Goal: Information Seeking & Learning: Learn about a topic

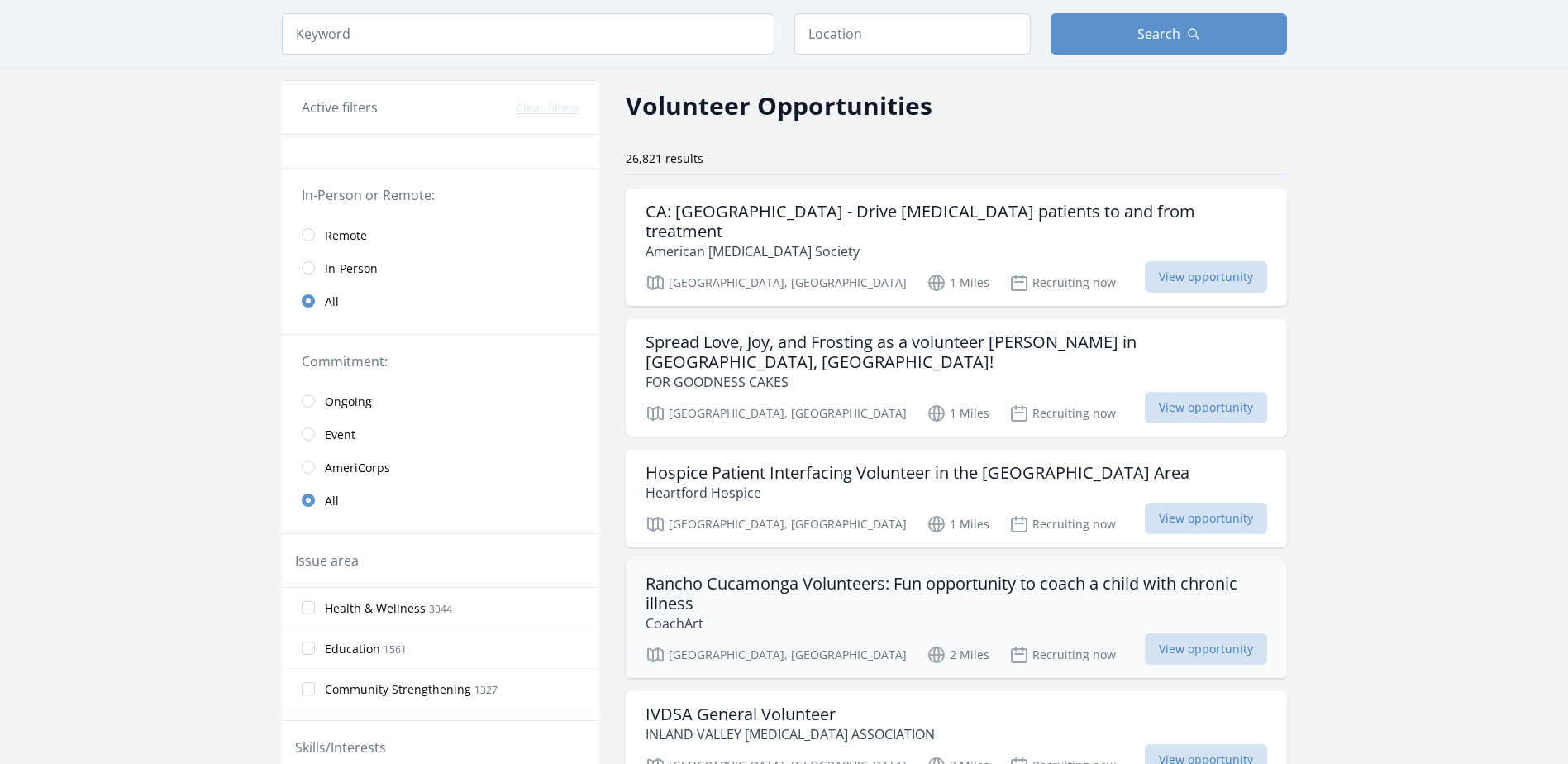
scroll to position [83, 0]
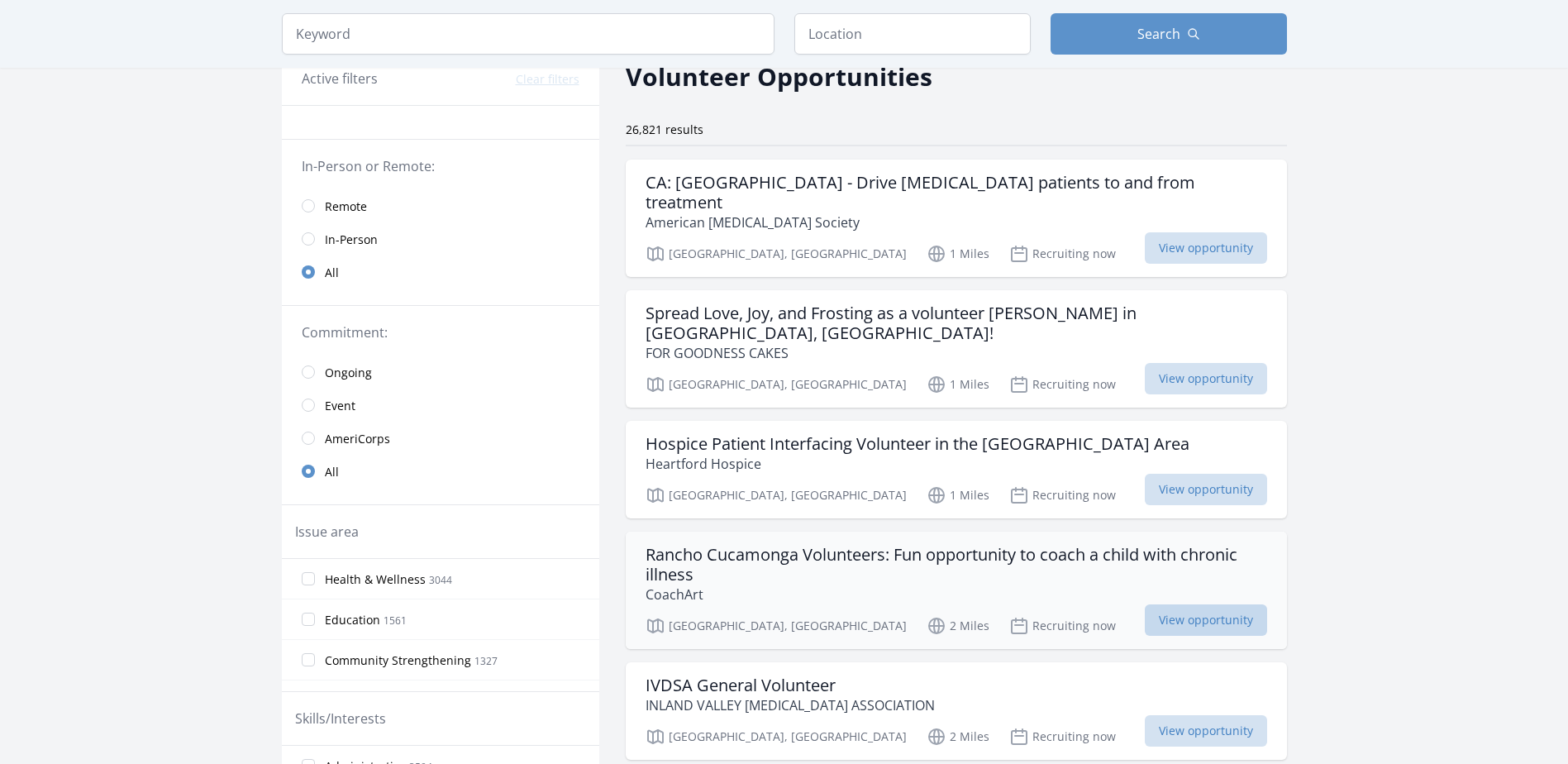
click at [1187, 605] on span "View opportunity" at bounding box center [1206, 620] width 122 height 31
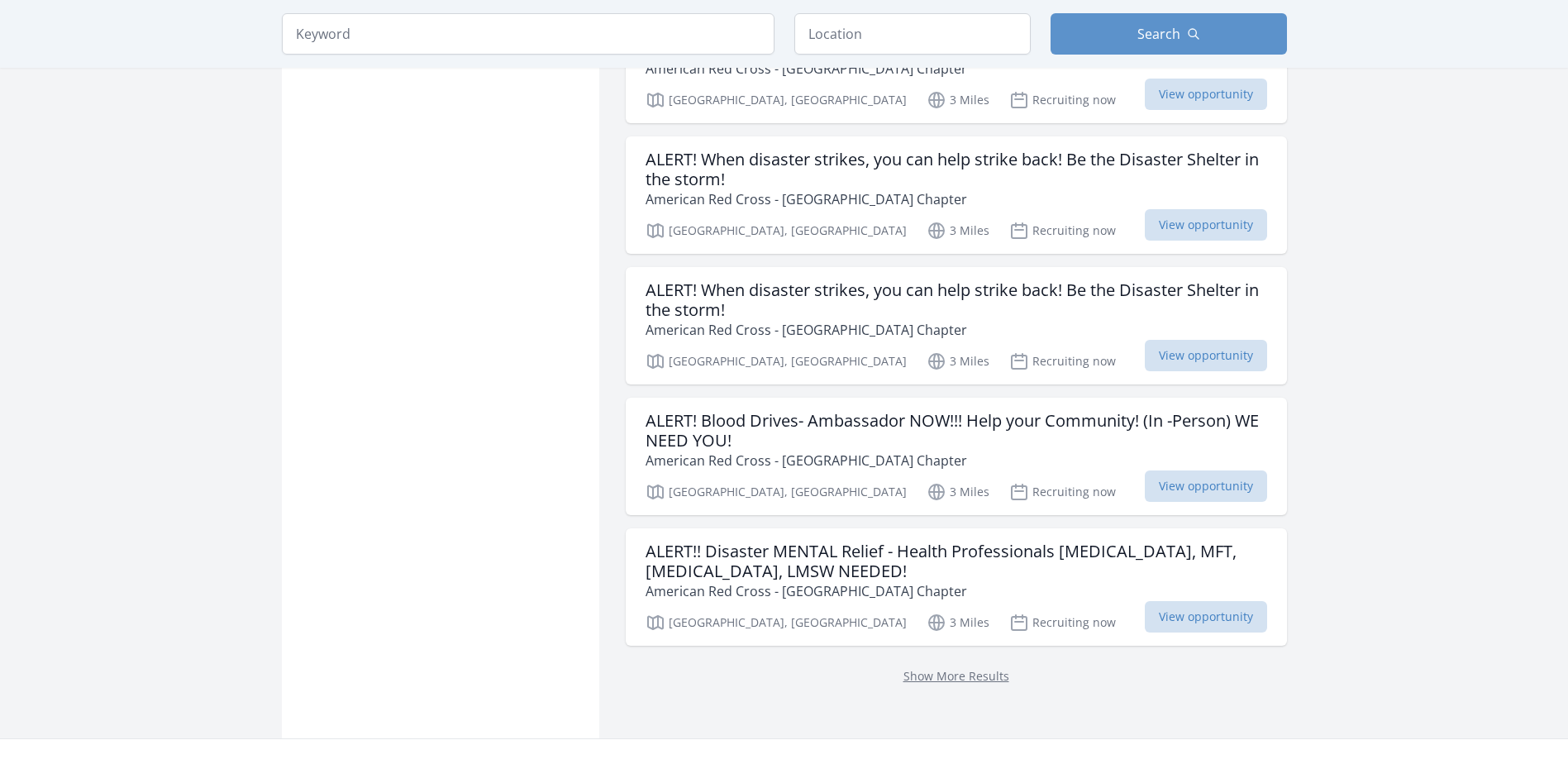
scroll to position [2233, 0]
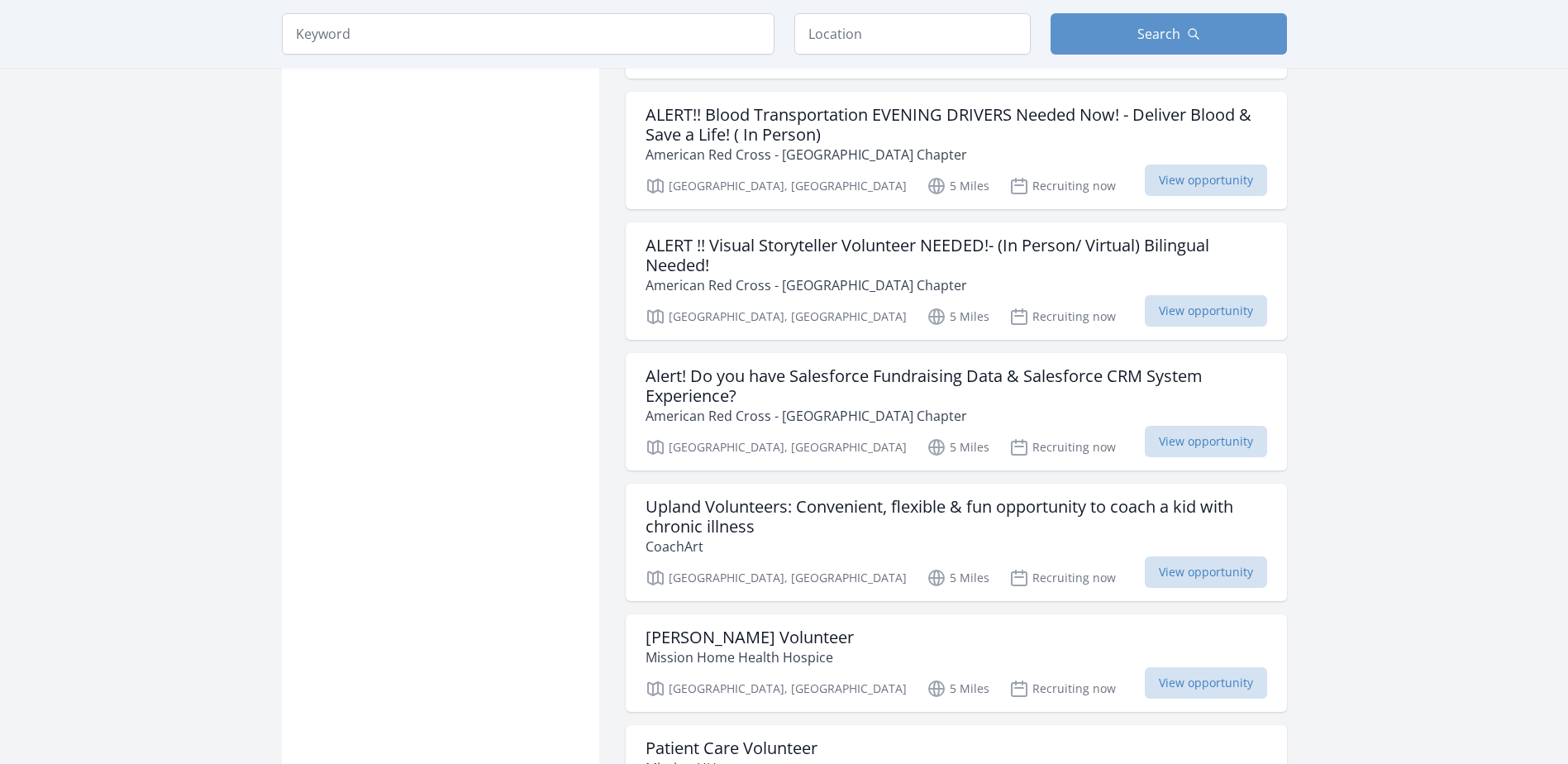
scroll to position [4930, 0]
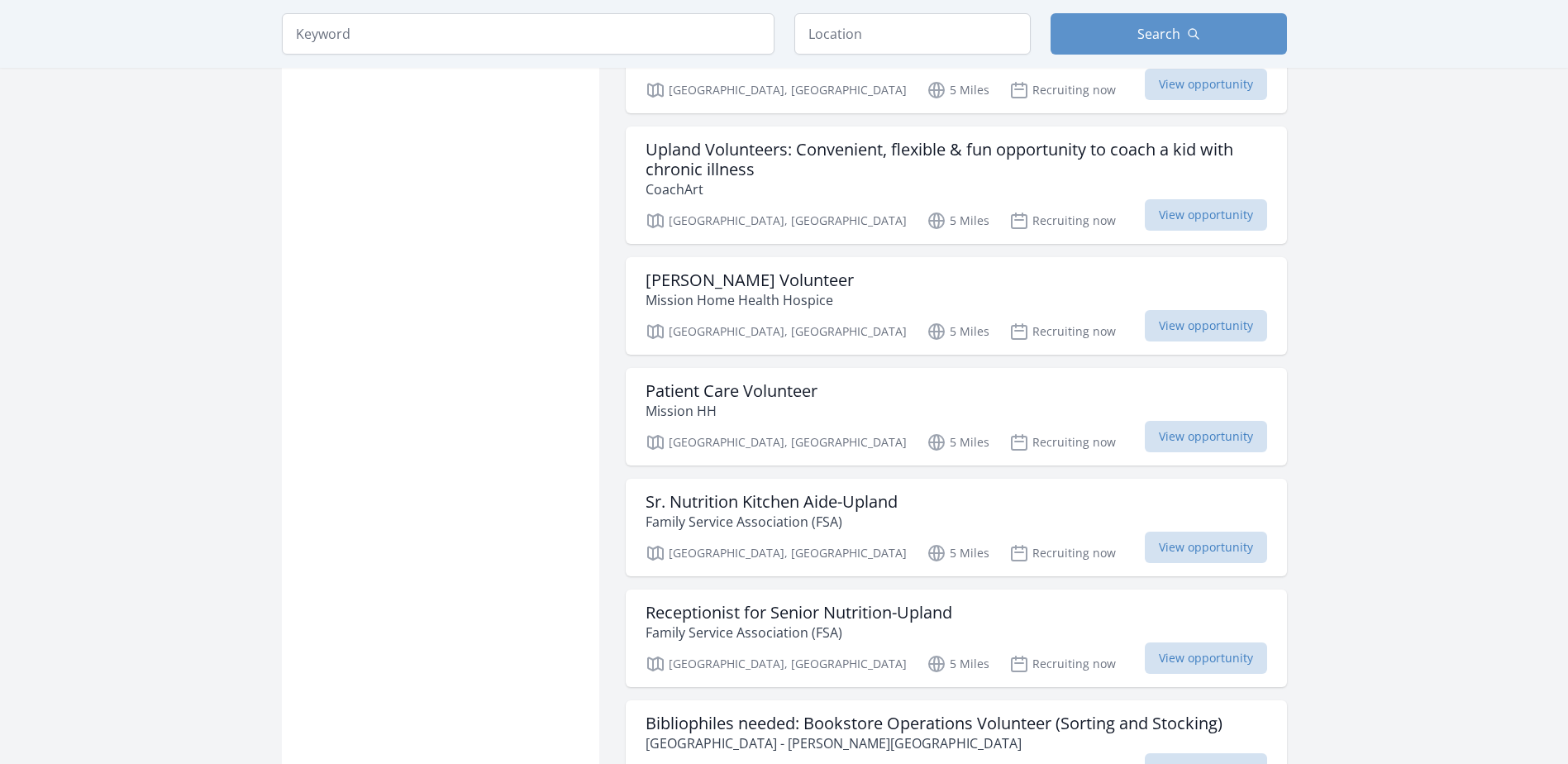
scroll to position [4764, 0]
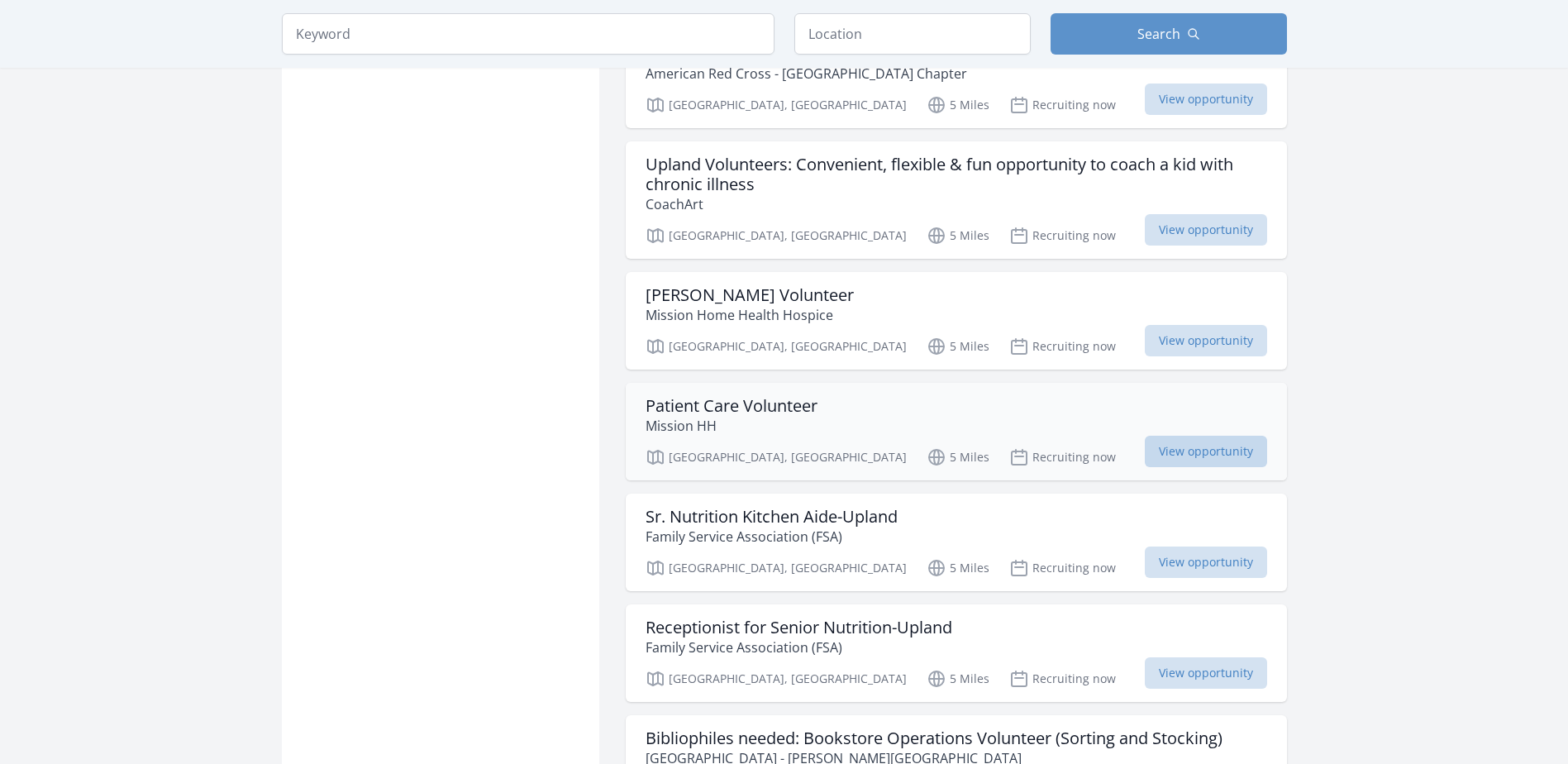
click at [1191, 436] on span "View opportunity" at bounding box center [1206, 451] width 122 height 31
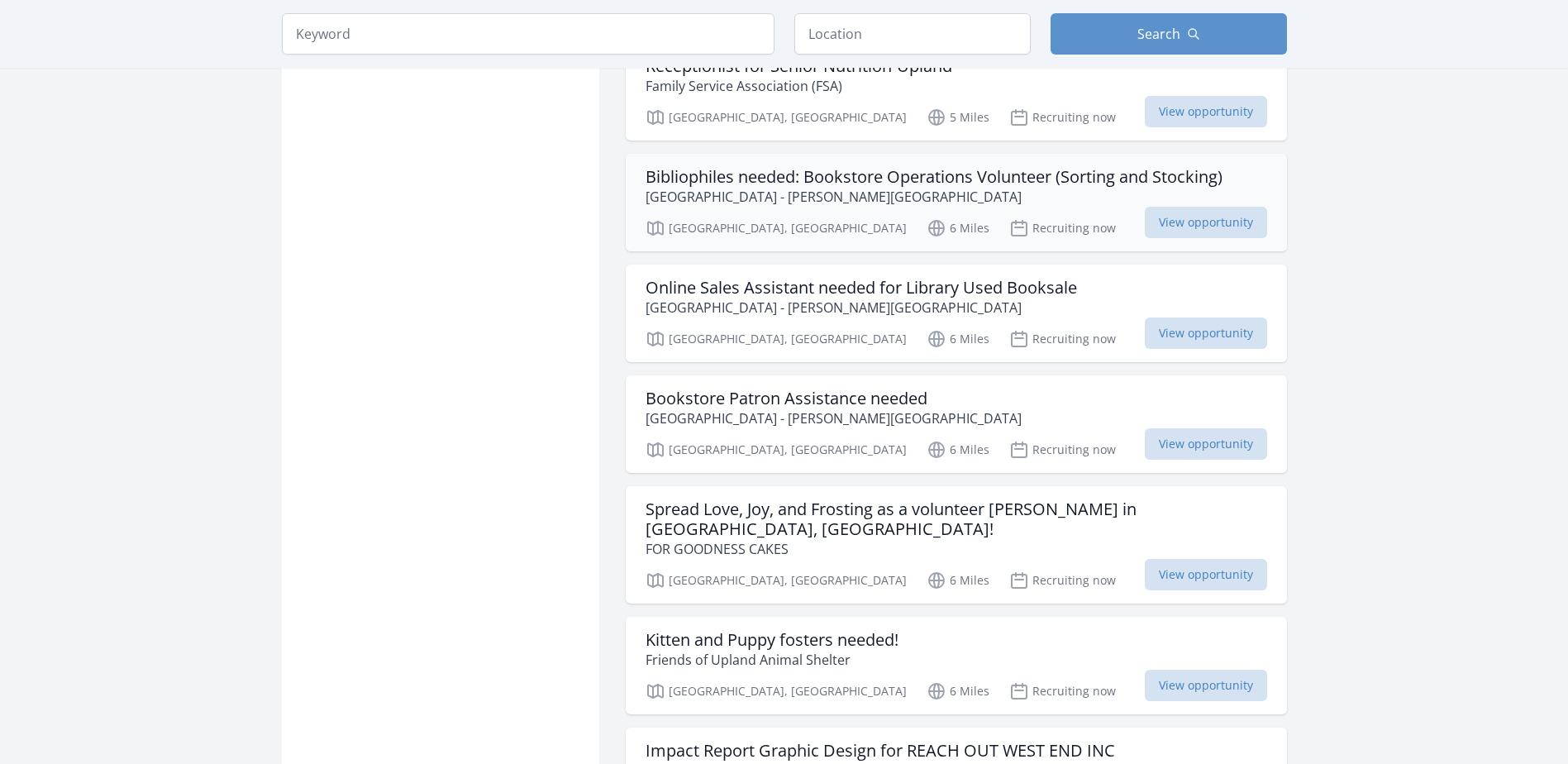
scroll to position [5343, 0]
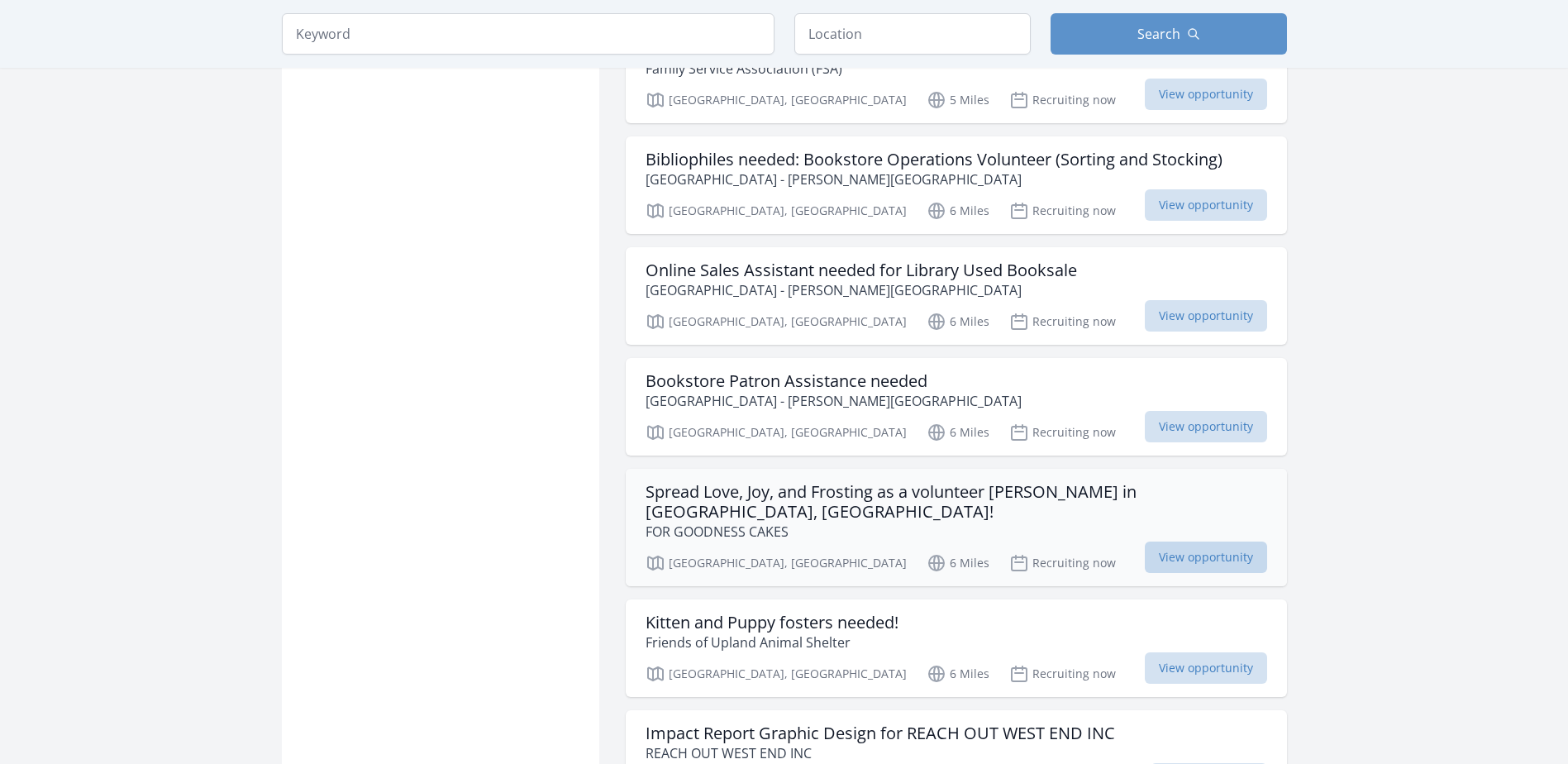
click at [1189, 542] on span "View opportunity" at bounding box center [1206, 557] width 122 height 31
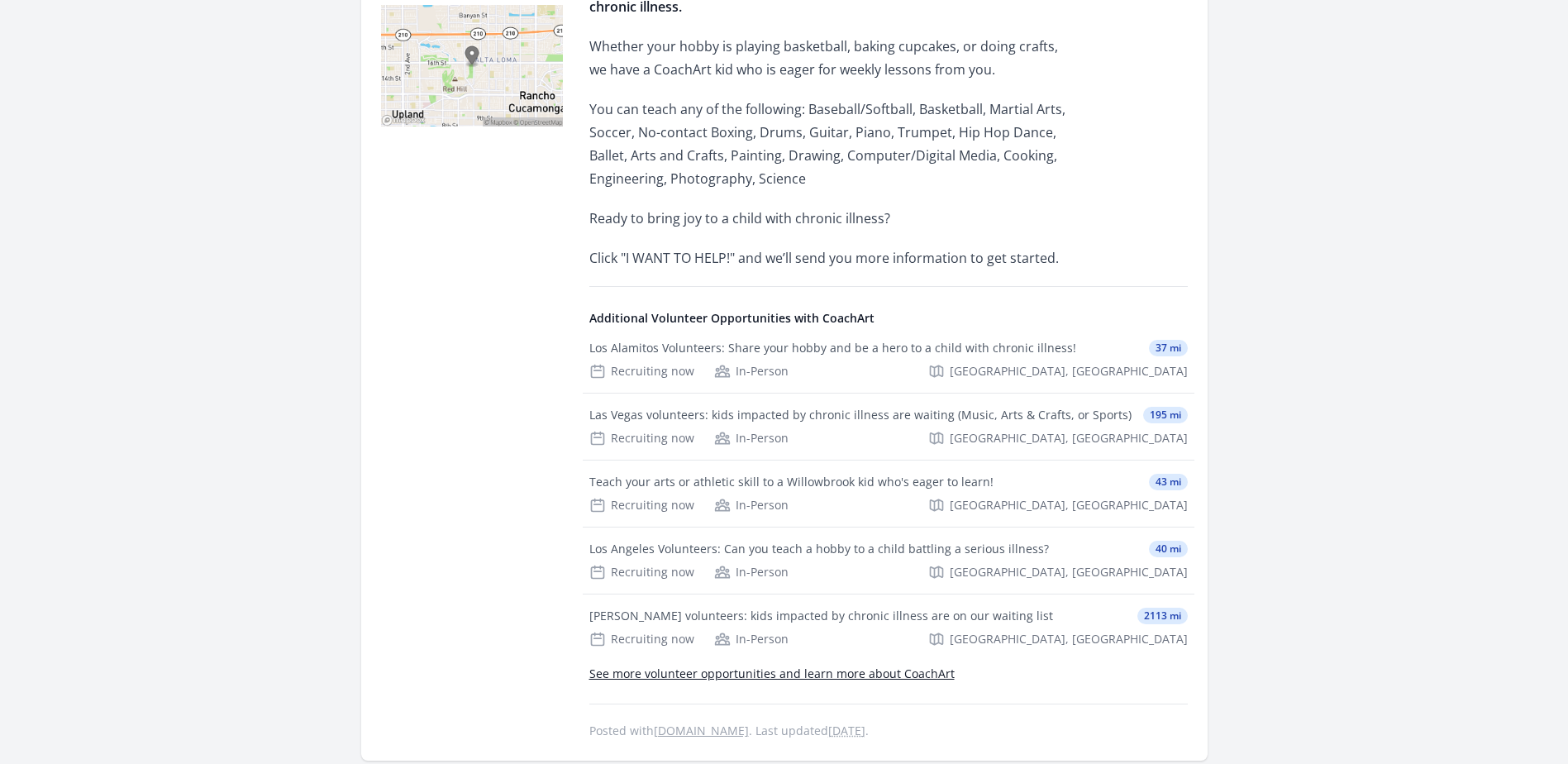
scroll to position [579, 0]
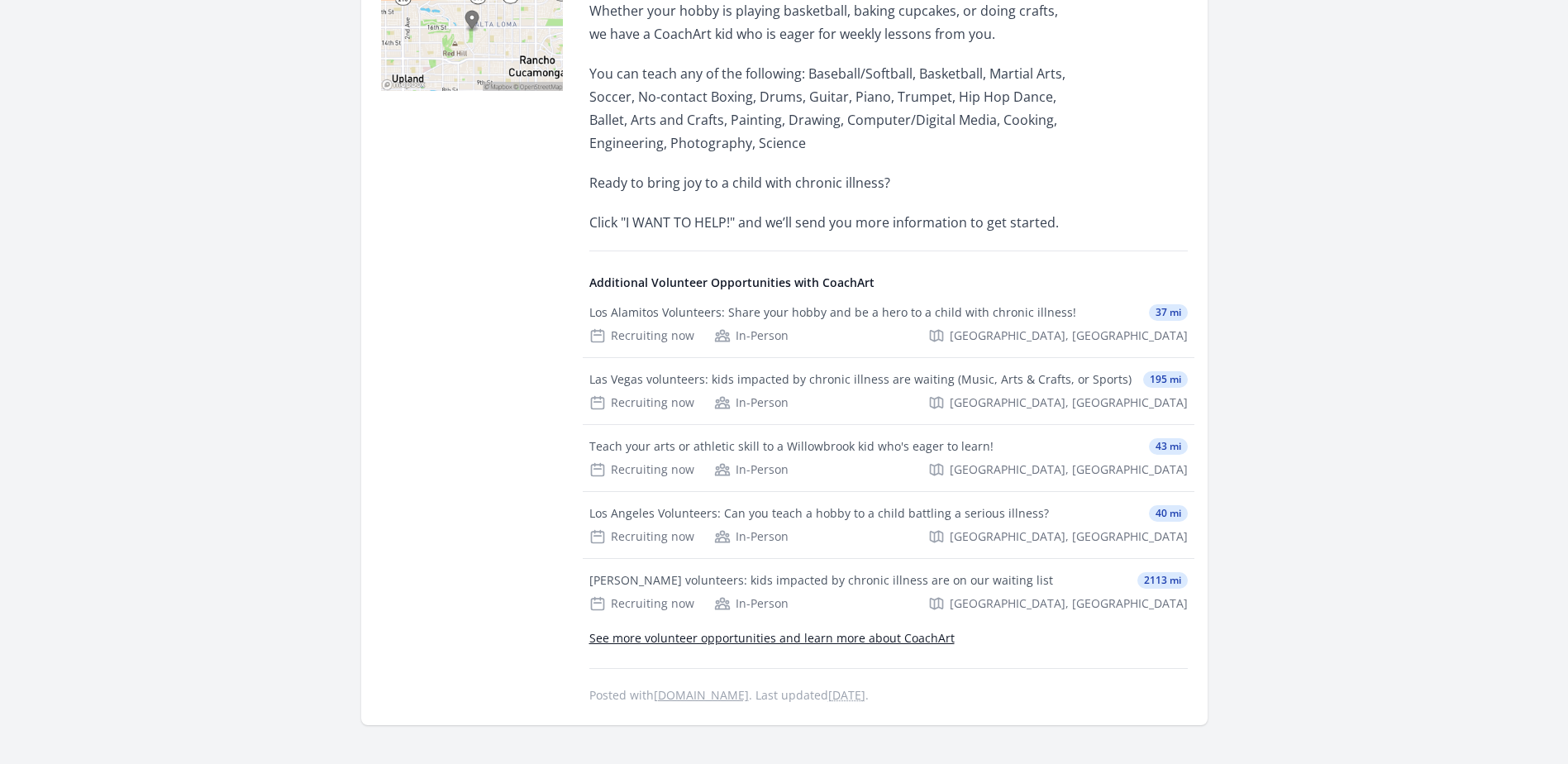
click at [882, 644] on link "See more volunteer opportunities and learn more about CoachArt" at bounding box center [772, 637] width 365 height 15
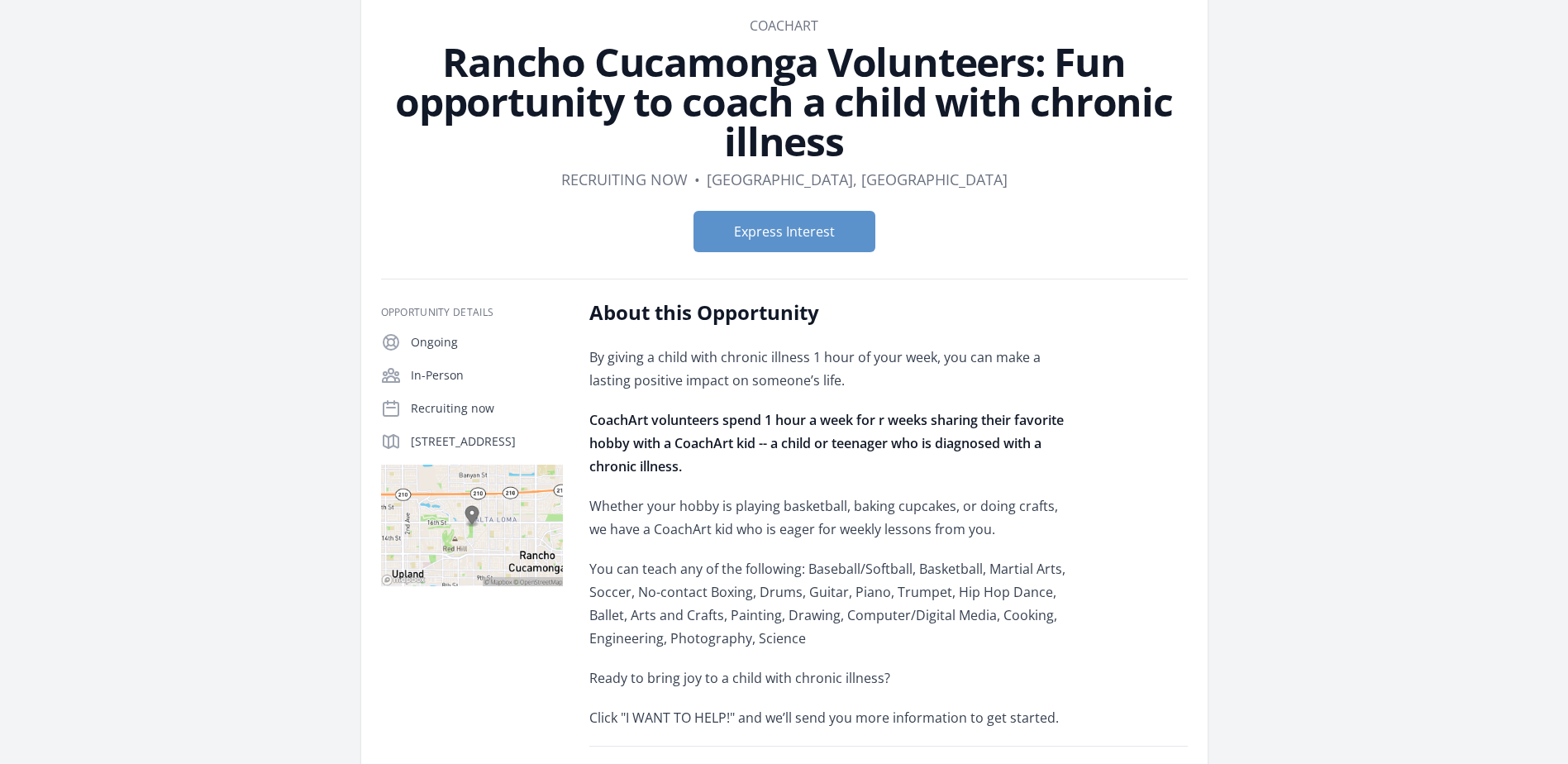
scroll to position [0, 0]
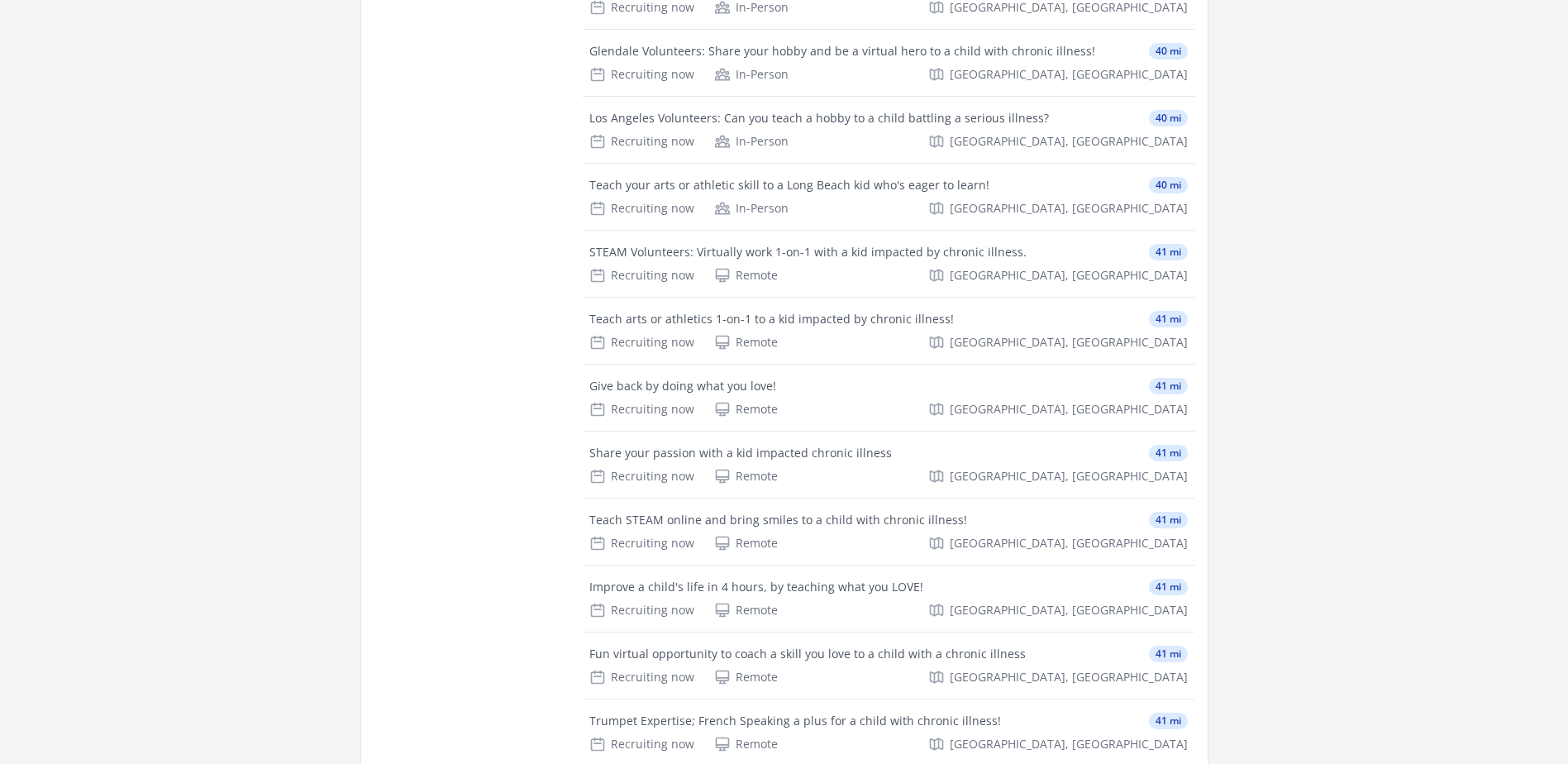
scroll to position [2315, 0]
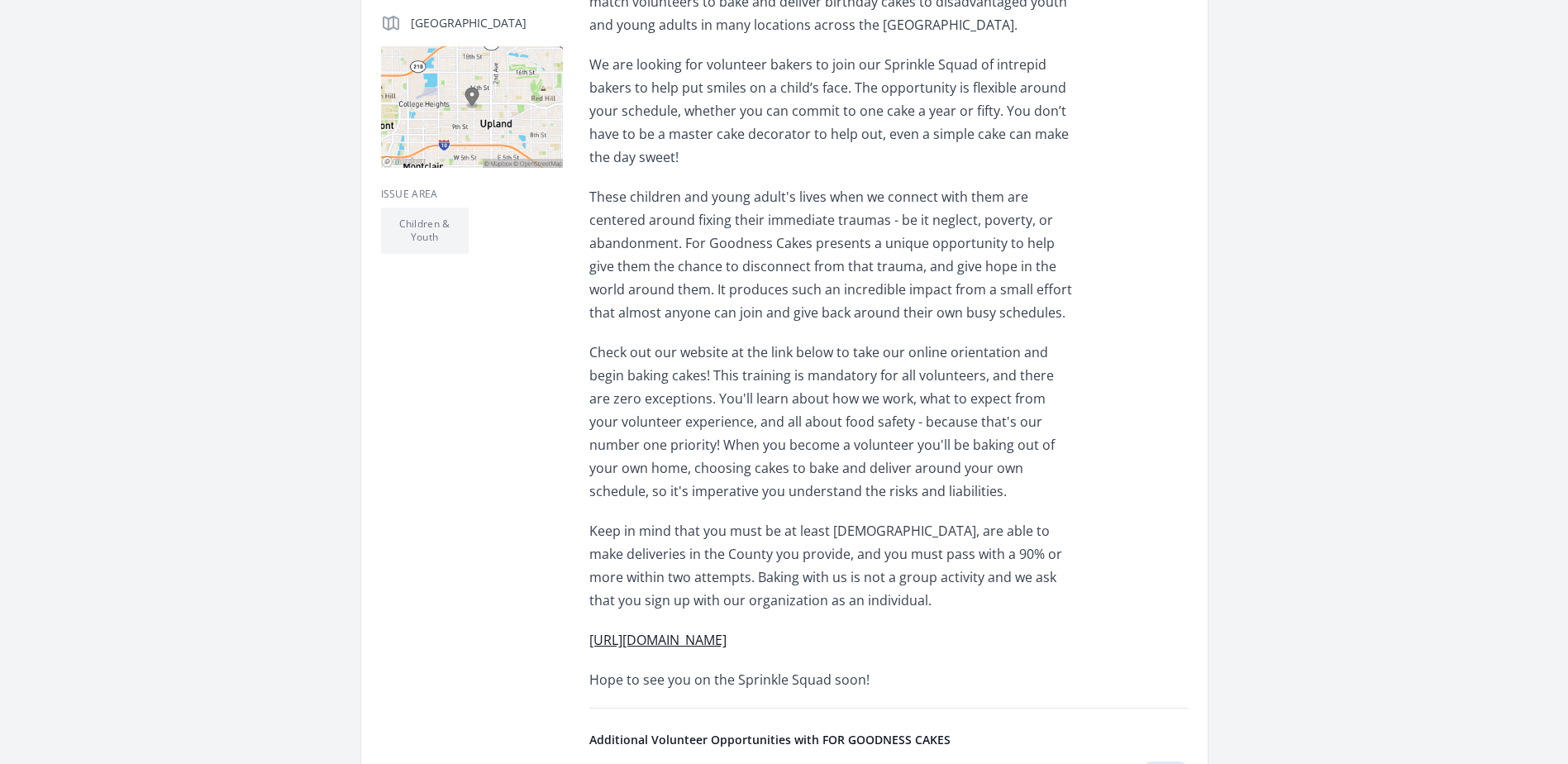
scroll to position [579, 0]
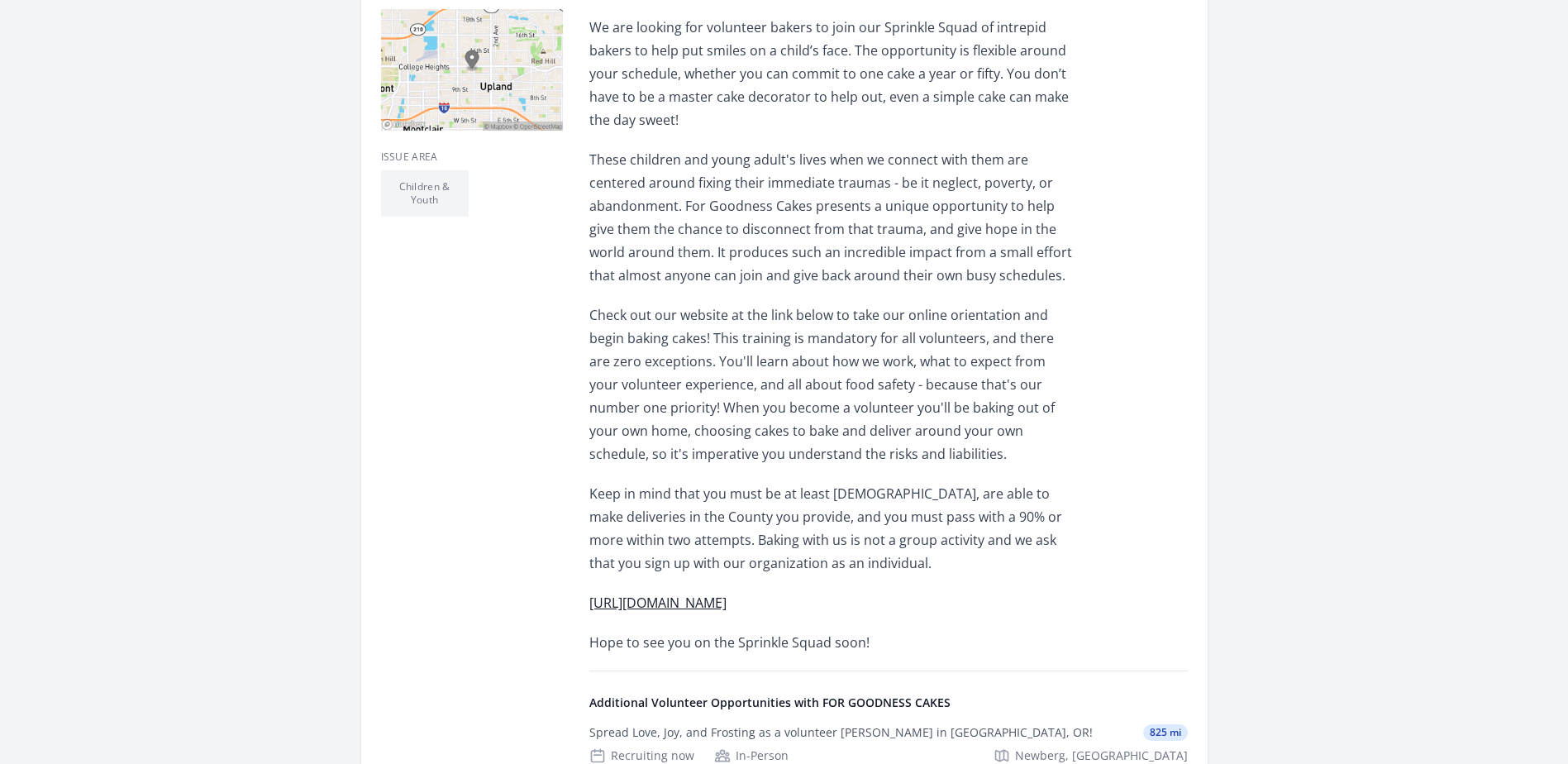
click at [727, 594] on link "[URL][DOMAIN_NAME]" at bounding box center [658, 603] width 138 height 18
